Goal: Transaction & Acquisition: Obtain resource

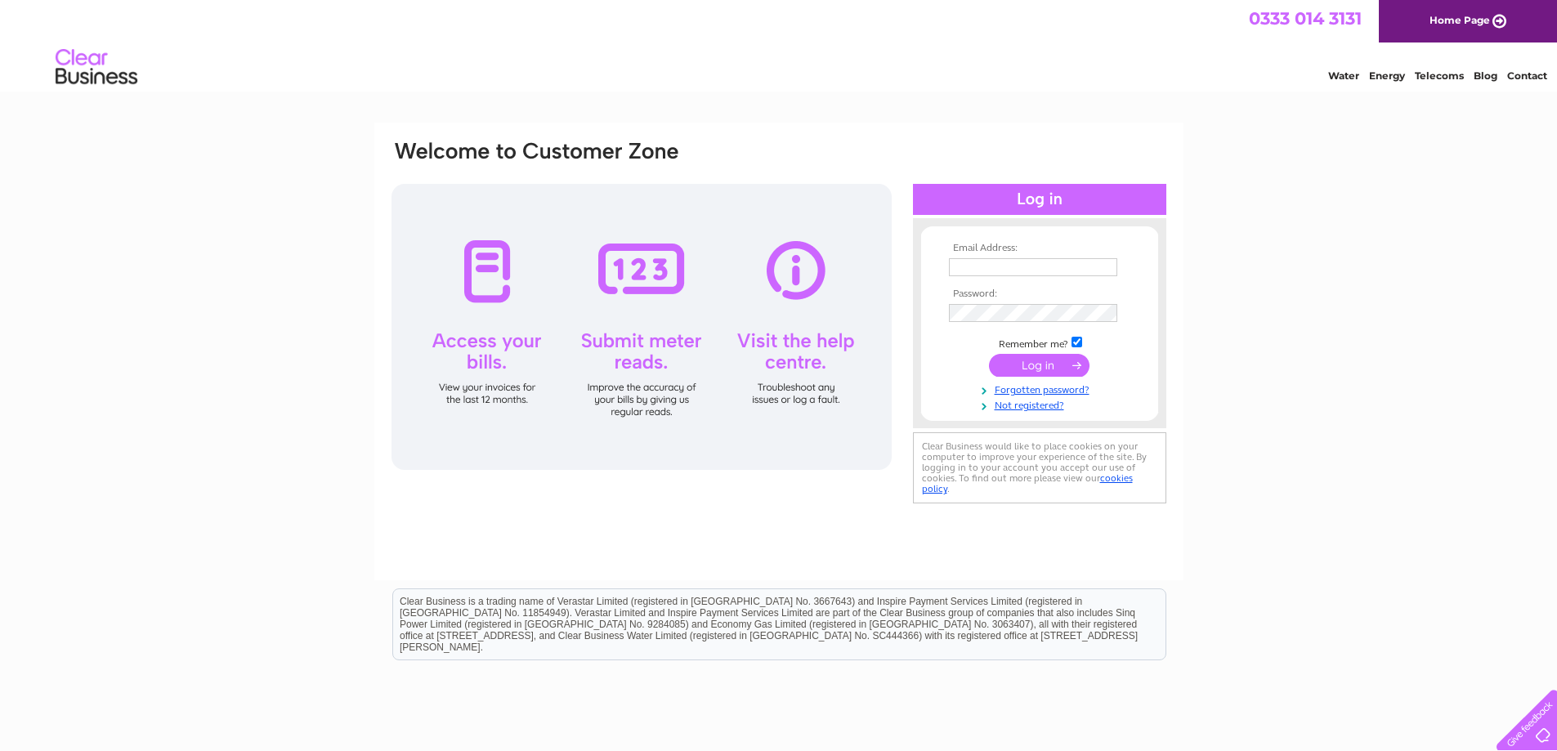
type input "stoneleyz@yahoo.co.uk"
click at [1037, 365] on input "submit" at bounding box center [1039, 365] width 101 height 23
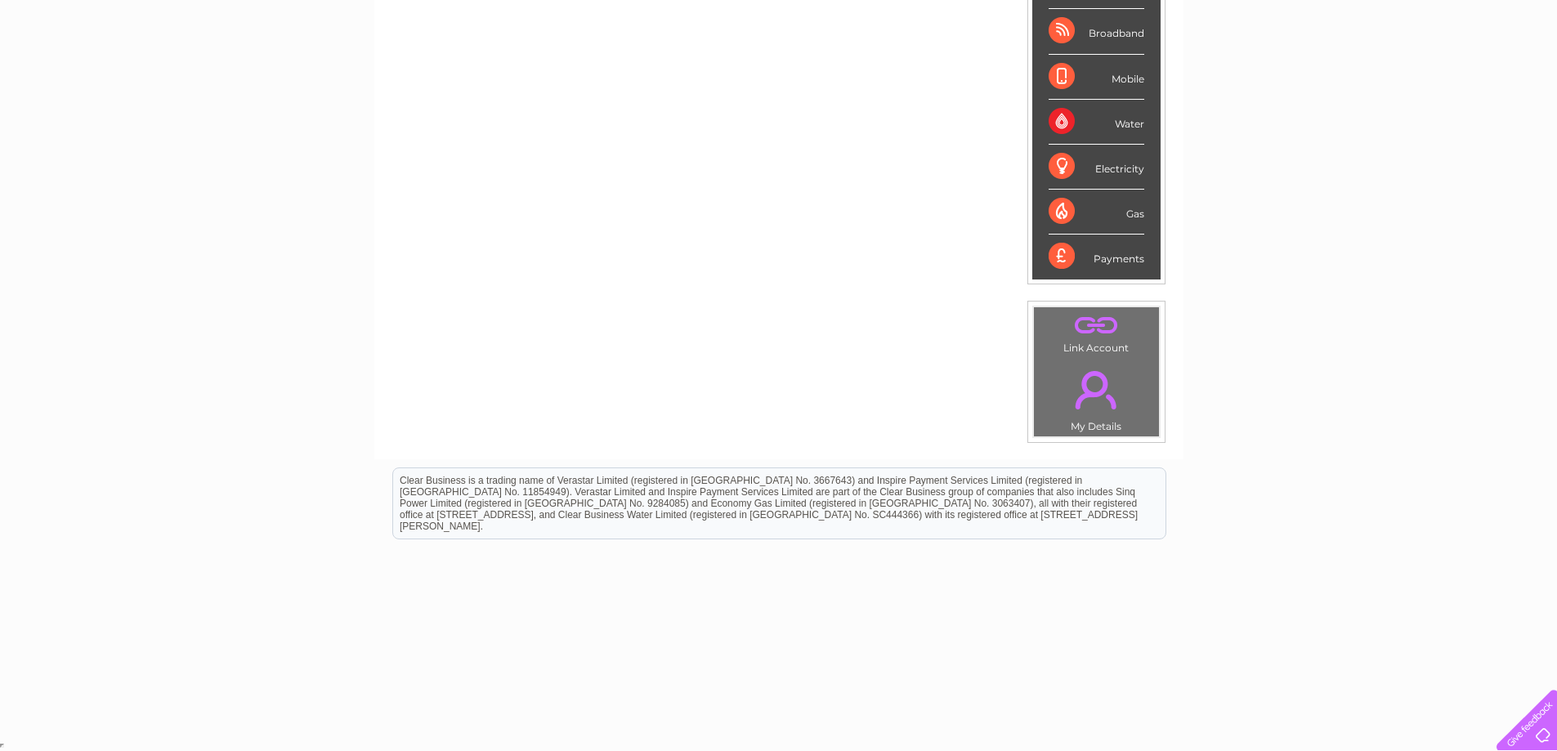
scroll to position [57, 0]
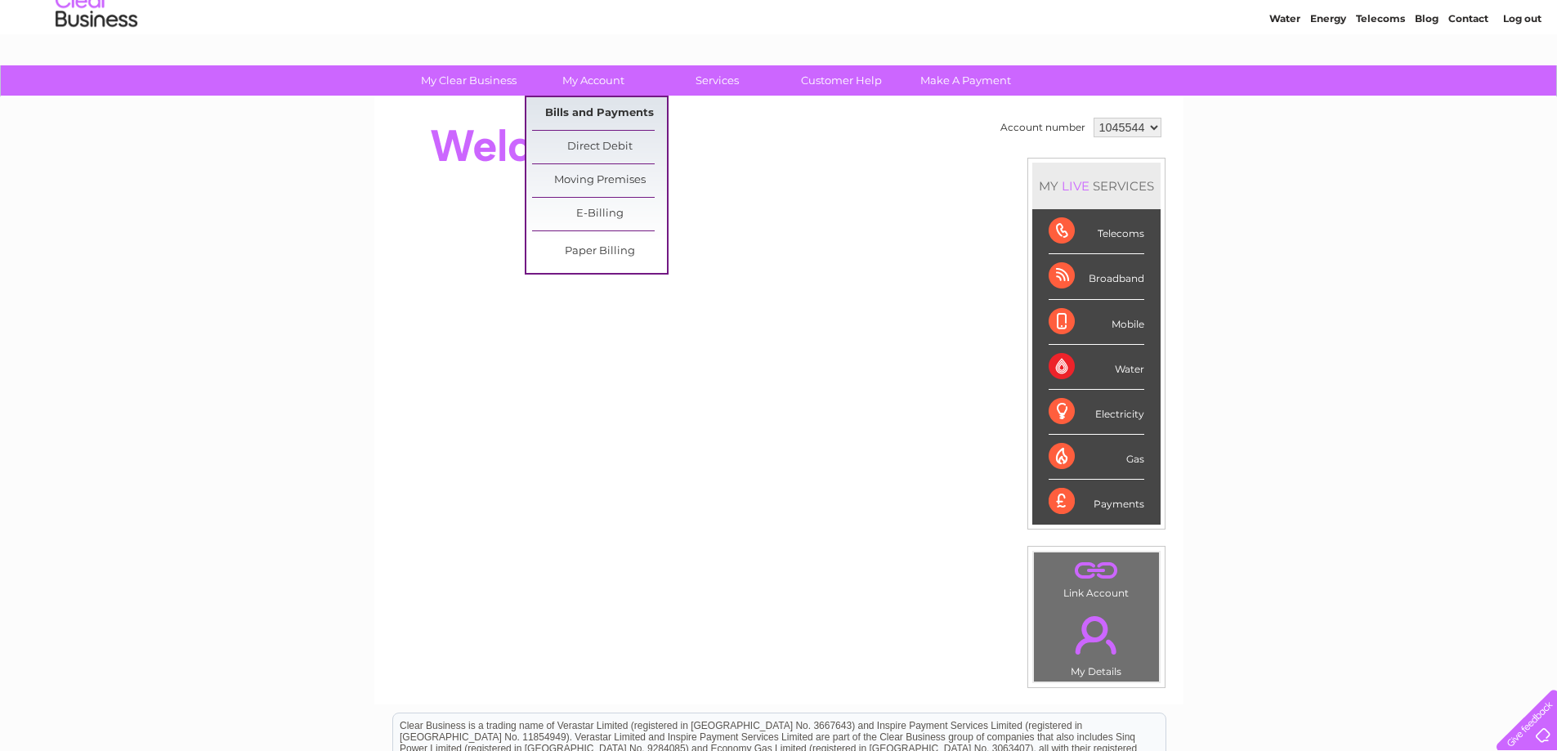
click at [597, 114] on link "Bills and Payments" at bounding box center [599, 113] width 135 height 33
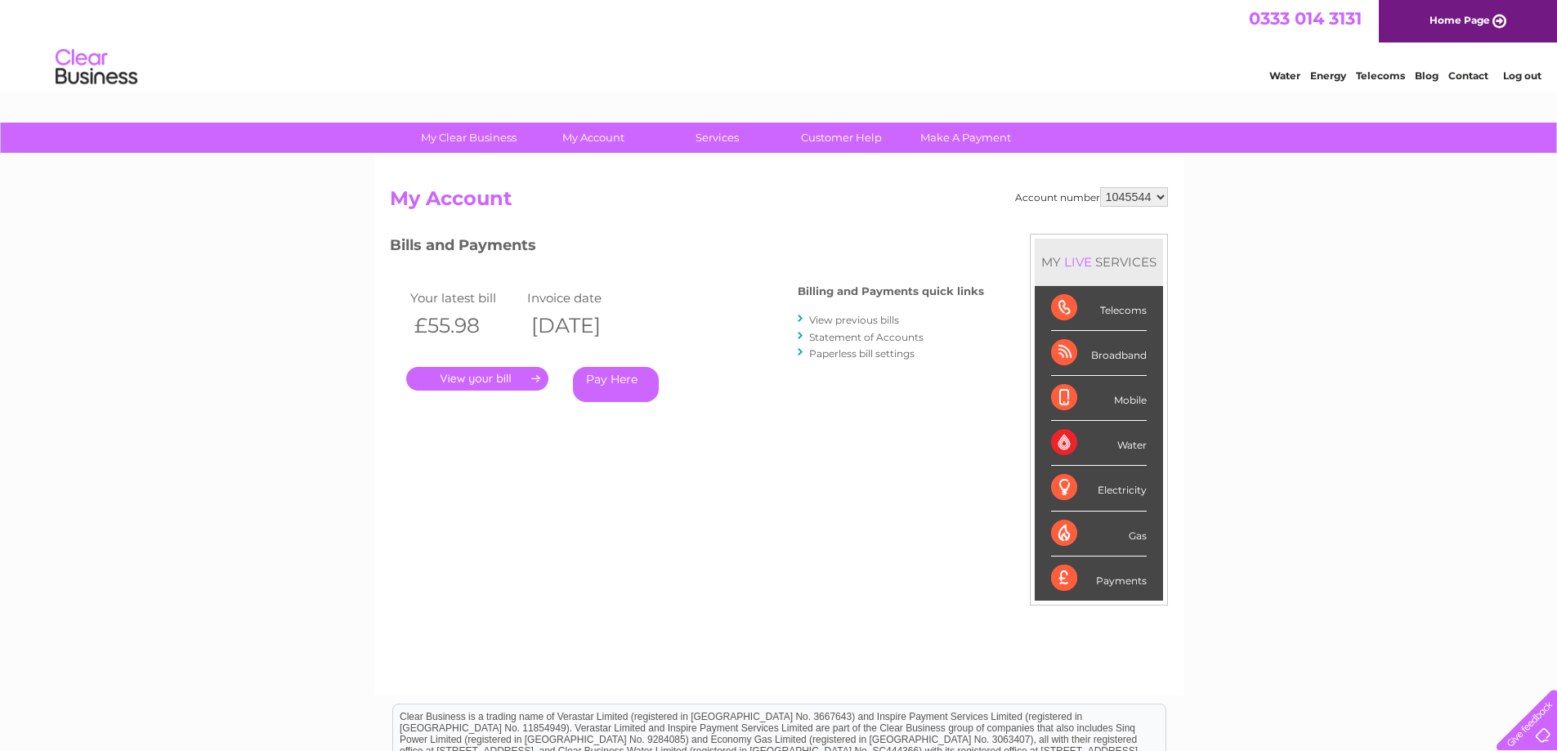
click at [492, 380] on link "." at bounding box center [477, 379] width 142 height 24
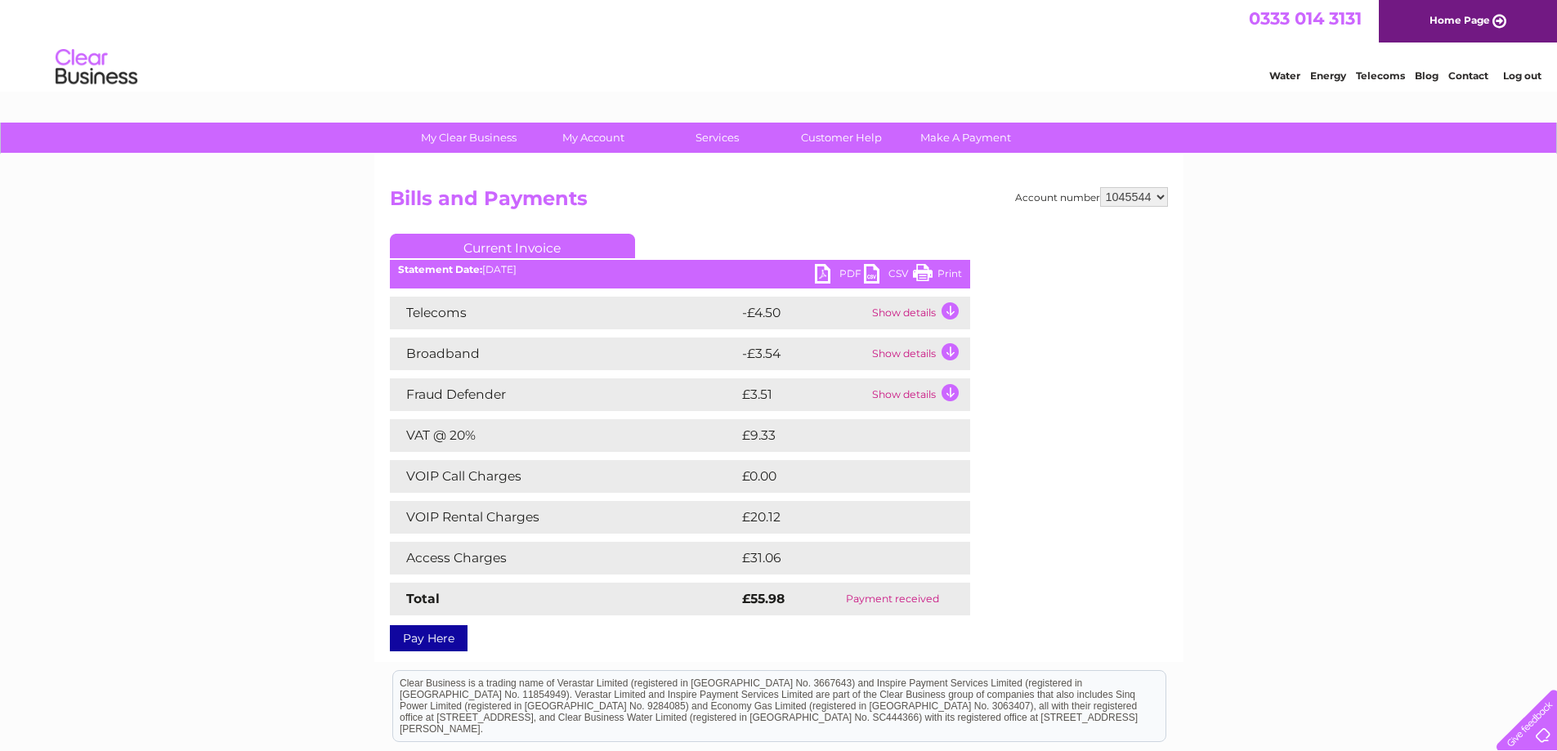
click at [850, 271] on link "PDF" at bounding box center [839, 276] width 49 height 24
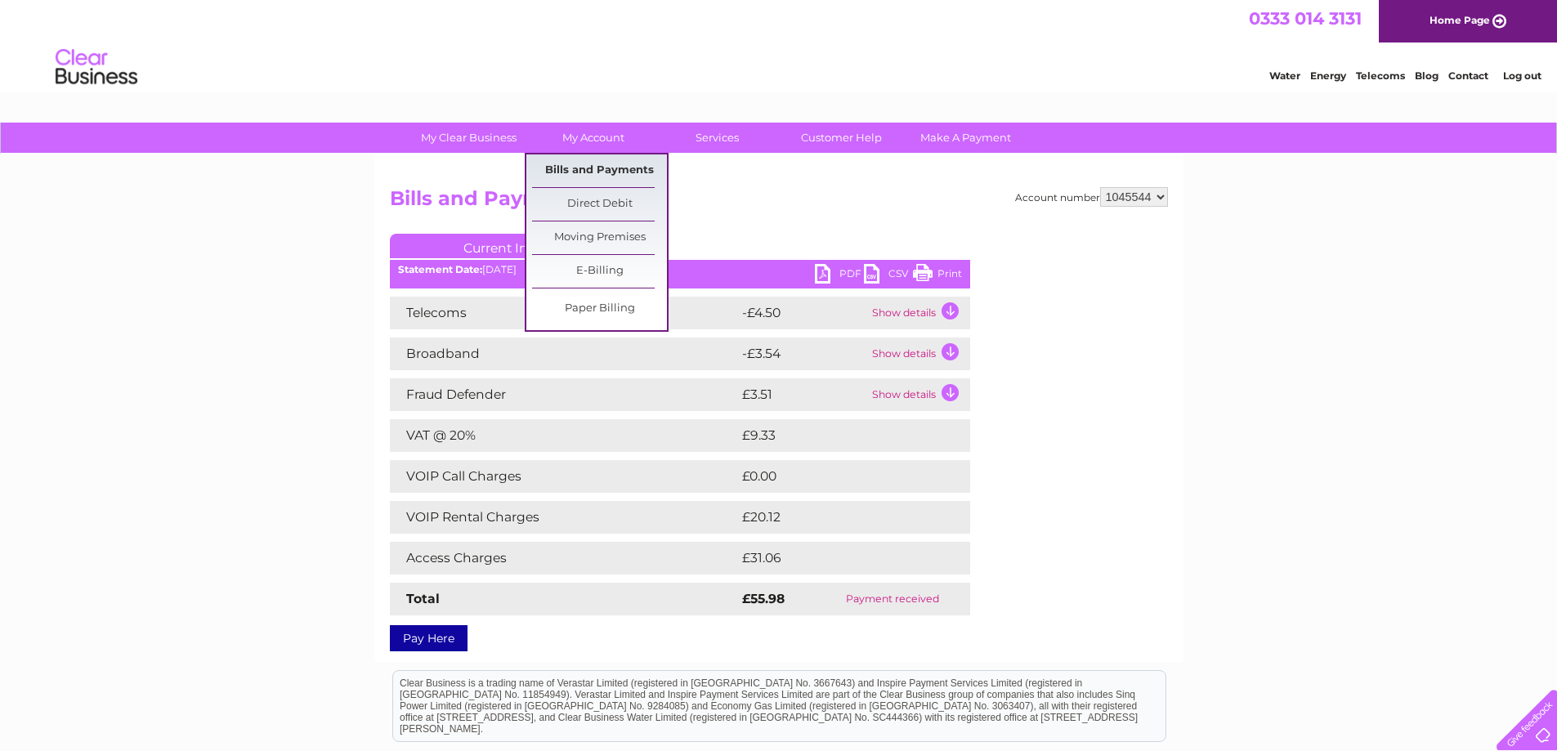
click at [604, 167] on link "Bills and Payments" at bounding box center [599, 170] width 135 height 33
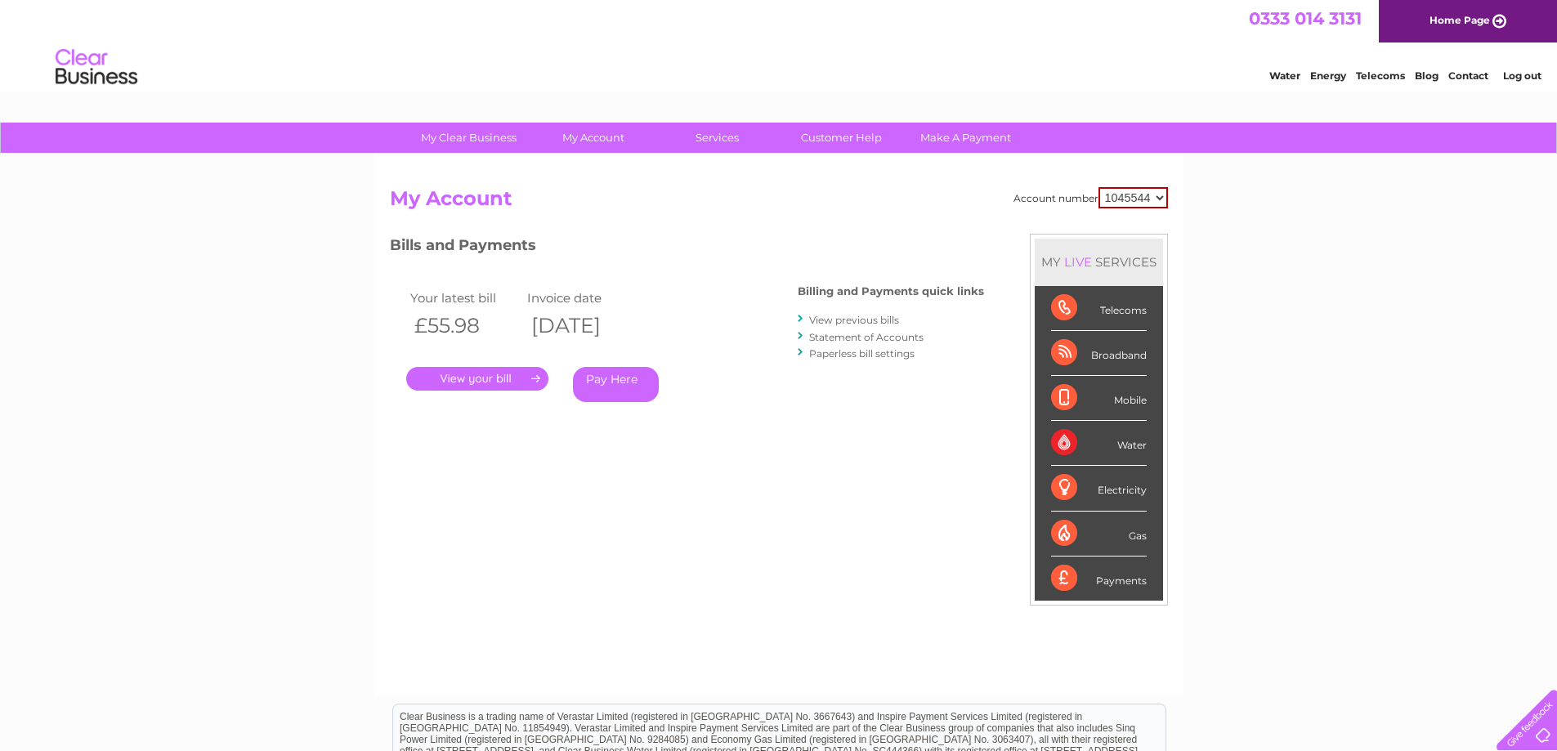
click at [868, 319] on link "View previous bills" at bounding box center [854, 320] width 90 height 12
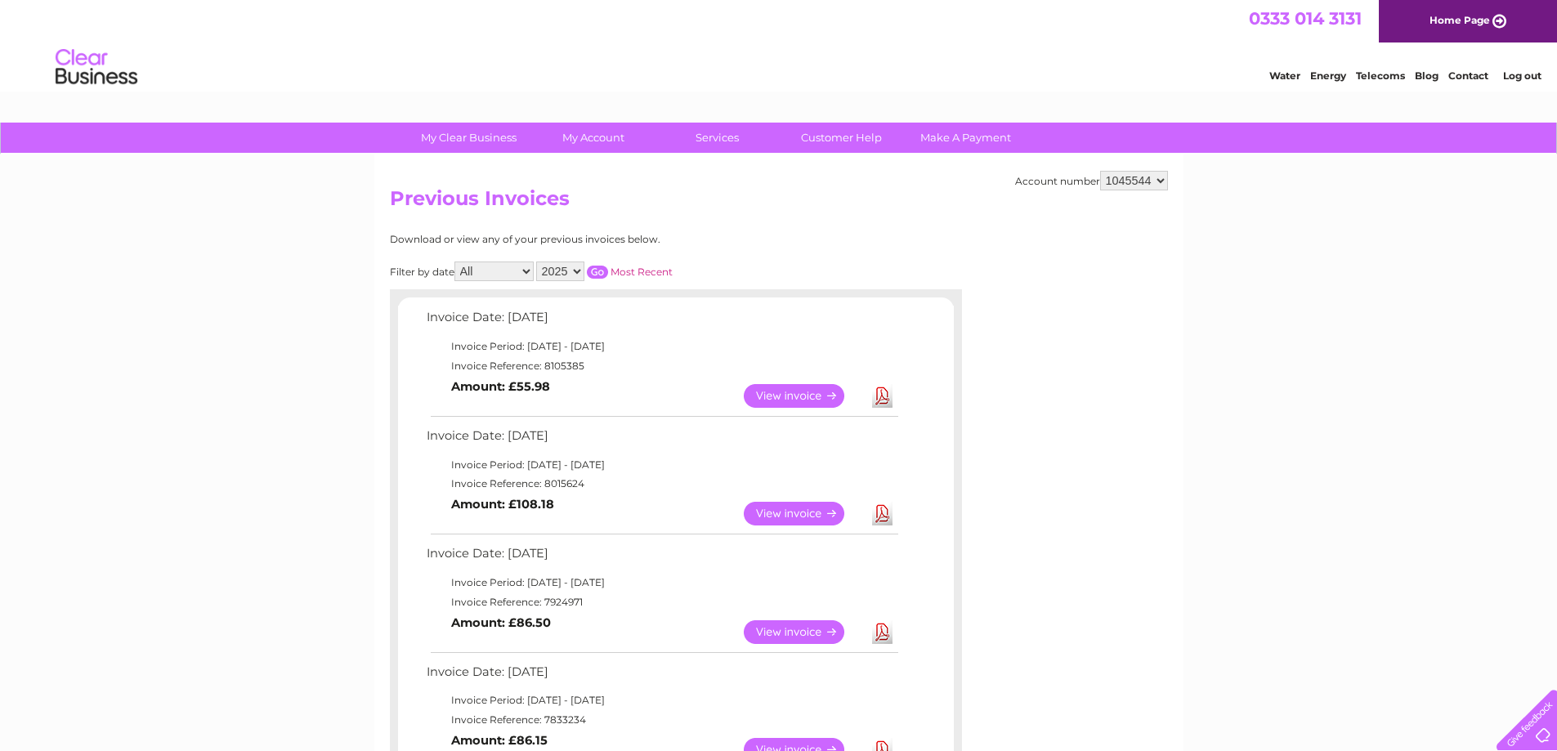
click at [884, 514] on link "Download" at bounding box center [882, 514] width 20 height 24
